Goal: Communication & Community: Connect with others

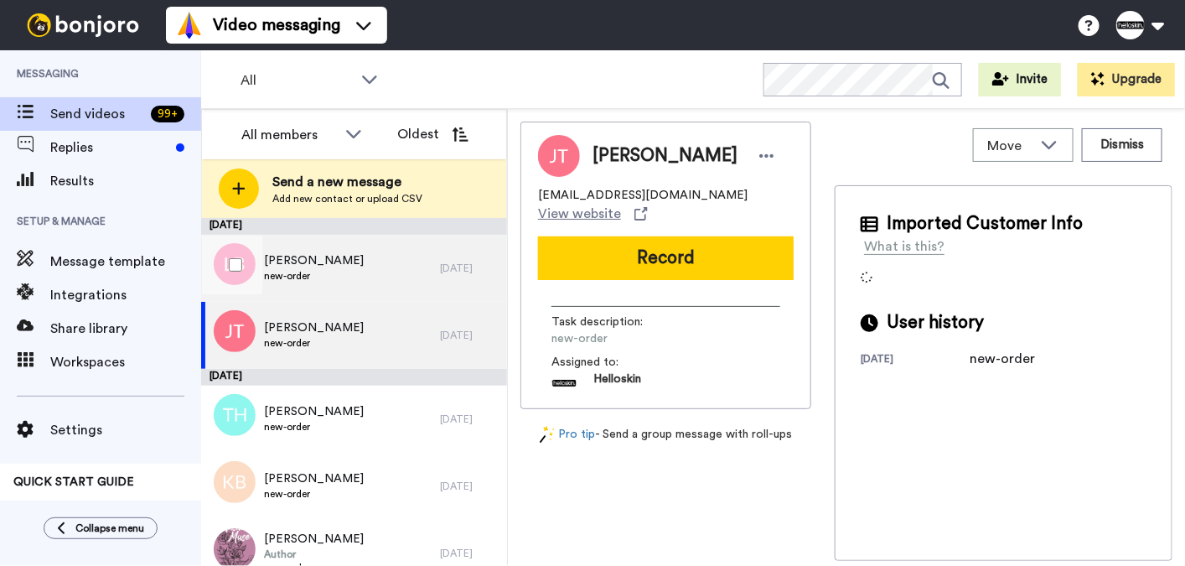
click at [295, 274] on span "new-order" at bounding box center [314, 275] width 100 height 13
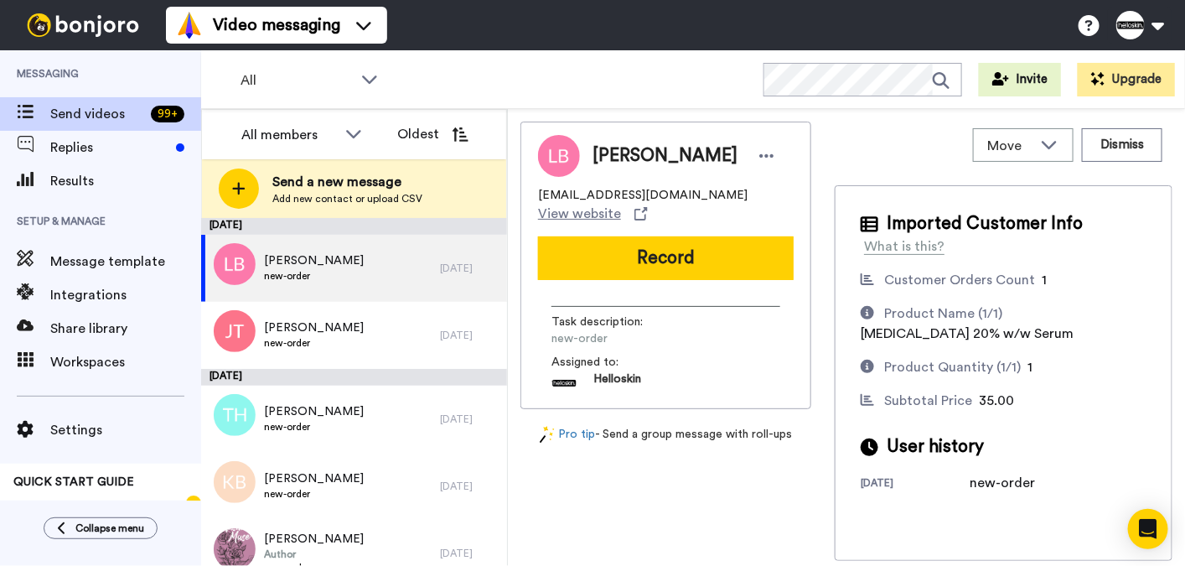
drag, startPoint x: 786, startPoint y: 432, endPoint x: 499, endPoint y: 423, distance: 287.6
click at [499, 423] on div "All members Oldest Send a new message Add new contact or upload CSV [DATE] [PER…" at bounding box center [693, 337] width 984 height 457
click at [642, 462] on div "[PERSON_NAME] [EMAIL_ADDRESS][DOMAIN_NAME] View website Record Task description…" at bounding box center [665, 341] width 291 height 439
drag, startPoint x: 762, startPoint y: 444, endPoint x: 552, endPoint y: 431, distance: 209.9
click at [552, 431] on div "Pro tip - Send a group message with roll-ups" at bounding box center [665, 435] width 291 height 18
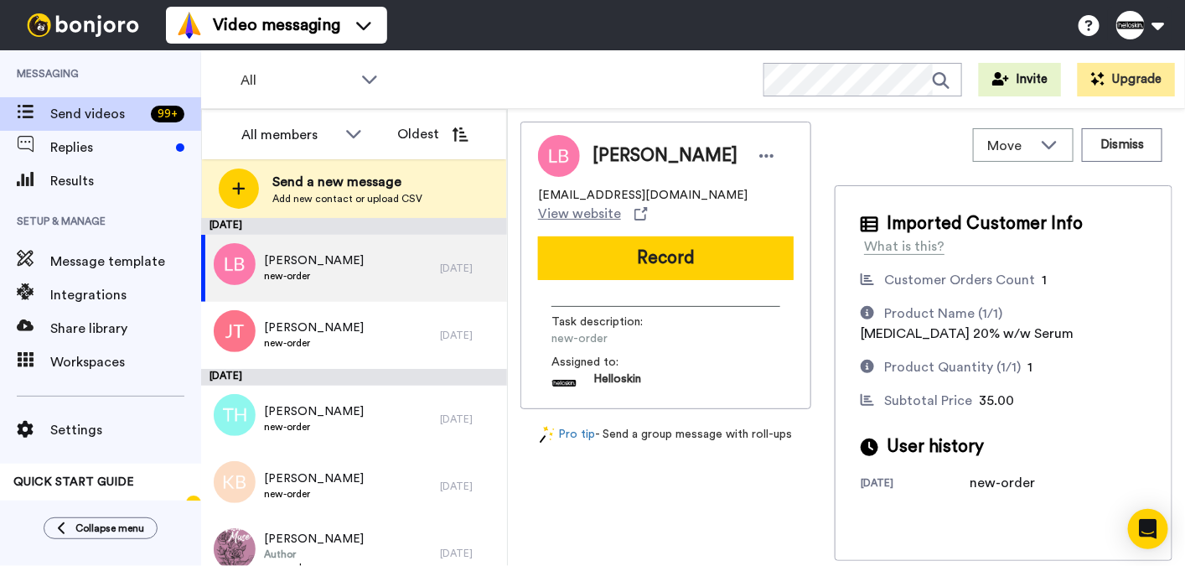
click at [696, 463] on div "[PERSON_NAME] [EMAIL_ADDRESS][DOMAIN_NAME] View website Record Task description…" at bounding box center [665, 341] width 291 height 439
click at [753, 437] on div "Pro tip - Send a group message with roll-ups" at bounding box center [665, 435] width 291 height 18
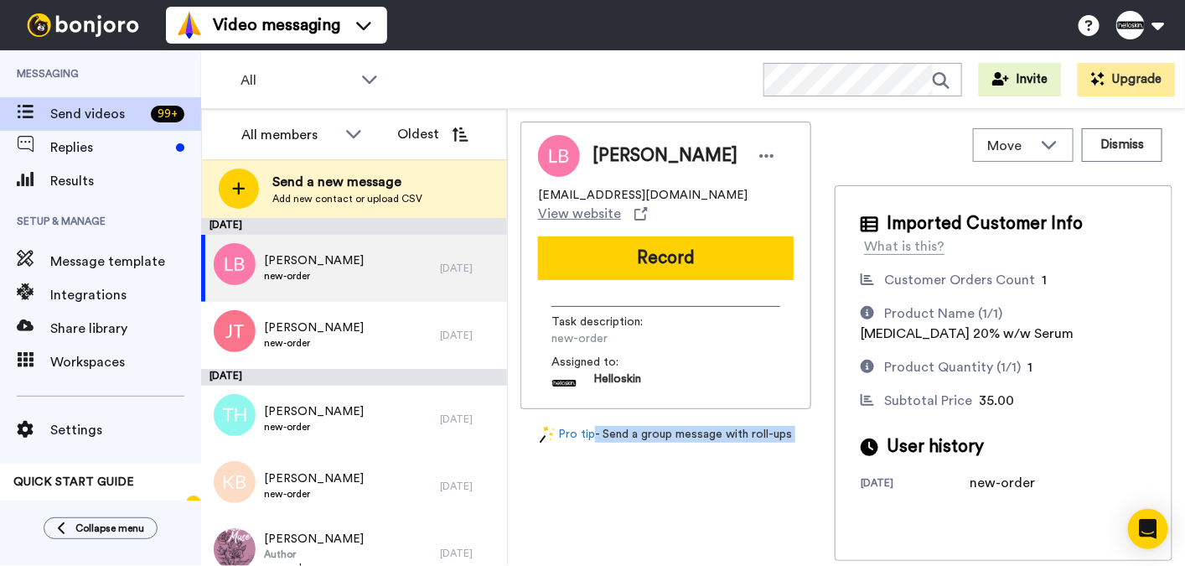
click at [744, 463] on div "[PERSON_NAME] [EMAIL_ADDRESS][DOMAIN_NAME] View website Record Task description…" at bounding box center [665, 341] width 291 height 439
click at [572, 434] on link "Pro tip" at bounding box center [567, 435] width 55 height 18
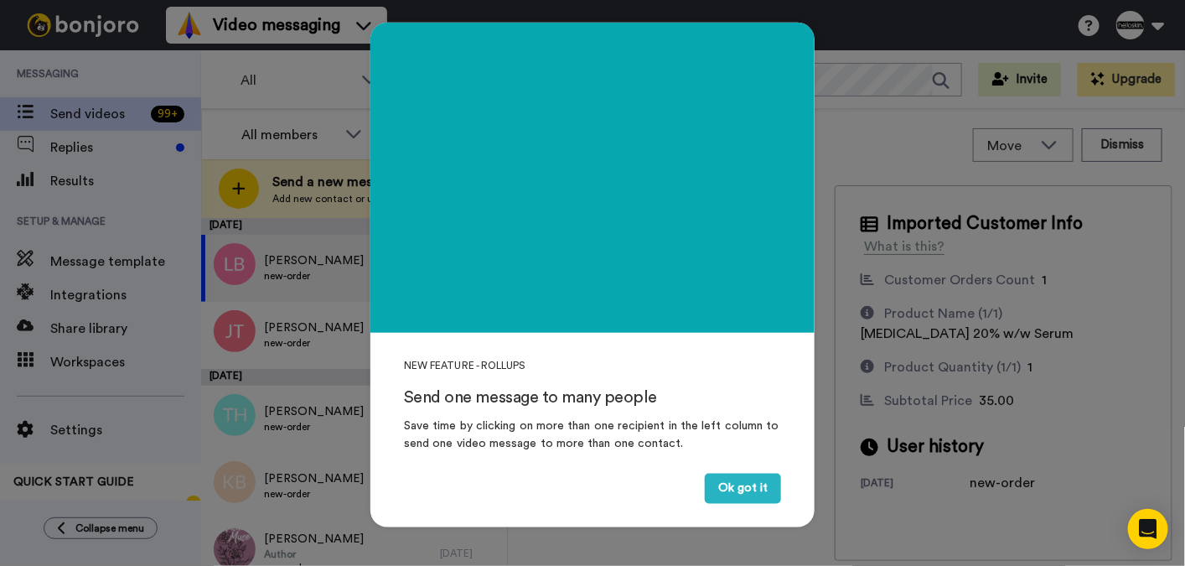
click at [701, 535] on div "NEW FEATURE - ROLLUPS Send one message to many people Save time by clicking on …" at bounding box center [592, 283] width 1185 height 566
